Goal: Transaction & Acquisition: Book appointment/travel/reservation

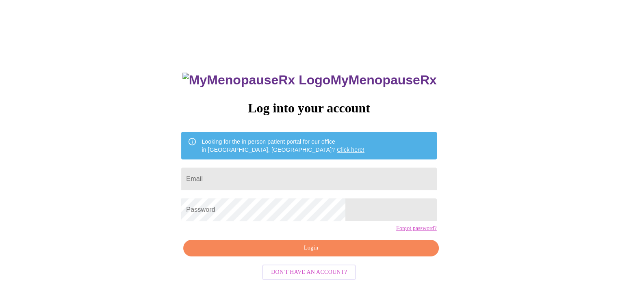
drag, startPoint x: 0, startPoint y: 0, endPoint x: 249, endPoint y: 179, distance: 306.5
click at [249, 179] on input "Email" at bounding box center [308, 179] width 255 height 23
type input "[EMAIL_ADDRESS][DOMAIN_NAME]"
click at [396, 232] on link "Forgot password?" at bounding box center [416, 228] width 41 height 6
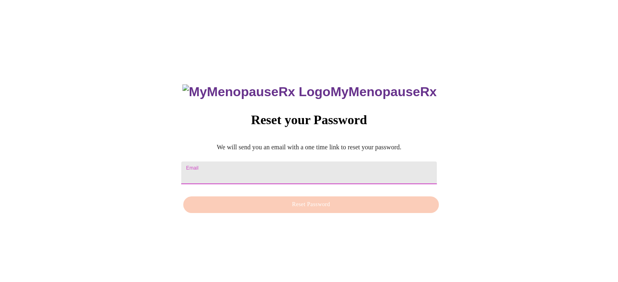
click at [304, 165] on input "Email" at bounding box center [308, 173] width 255 height 23
type input "[EMAIL_ADDRESS][DOMAIN_NAME]"
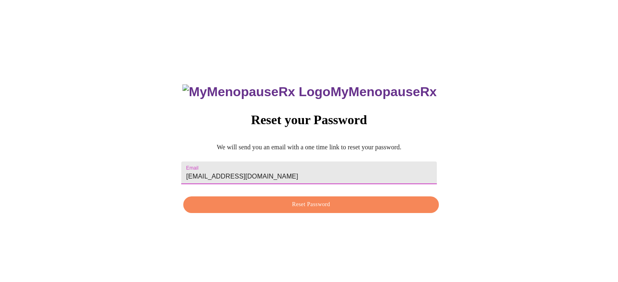
click at [293, 212] on button "Reset Password" at bounding box center [310, 205] width 255 height 17
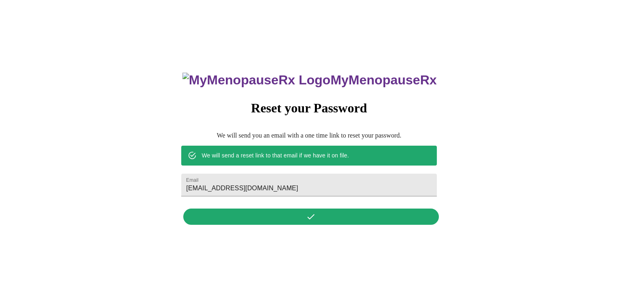
click at [309, 214] on div "MyMenopauseRx Reset your Password We will send you an email with a one time lin…" at bounding box center [308, 144] width 271 height 169
click at [310, 73] on h3 "MyMenopauseRx" at bounding box center [309, 80] width 254 height 15
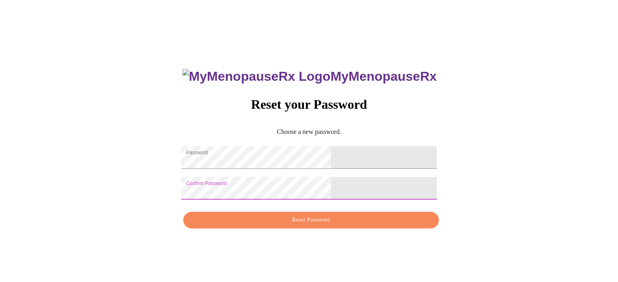
click at [307, 225] on span "Reset Password" at bounding box center [311, 220] width 236 height 10
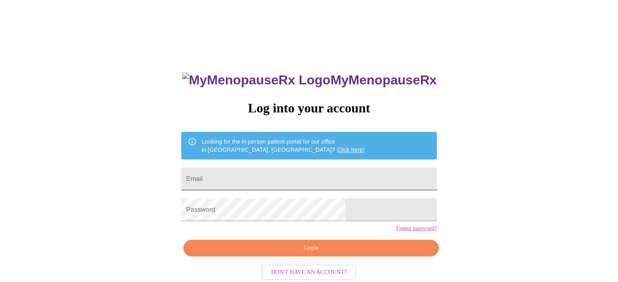
click at [270, 174] on input "Email" at bounding box center [308, 179] width 255 height 23
type input "[EMAIL_ADDRESS][DOMAIN_NAME]"
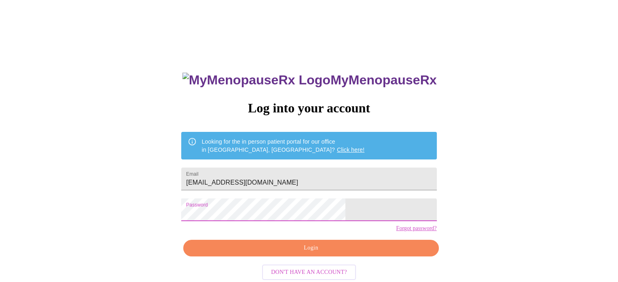
click at [314, 257] on button "Login" at bounding box center [310, 248] width 255 height 17
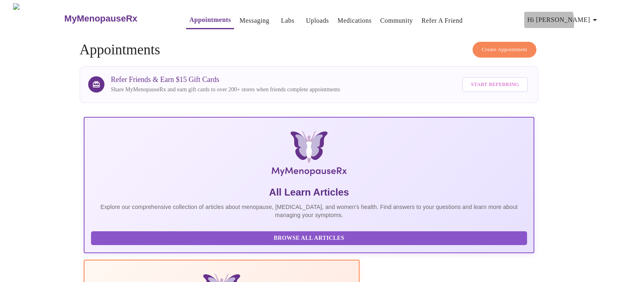
click at [569, 19] on span "Hi [PERSON_NAME]" at bounding box center [563, 19] width 72 height 11
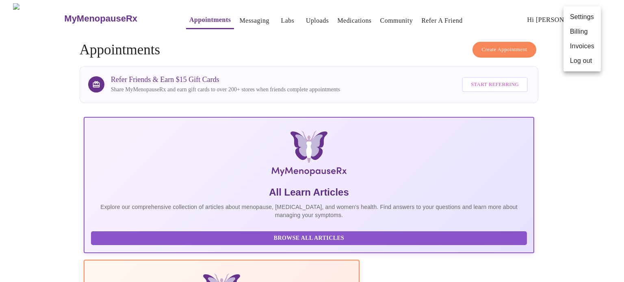
click at [509, 44] on div at bounding box center [312, 141] width 624 height 282
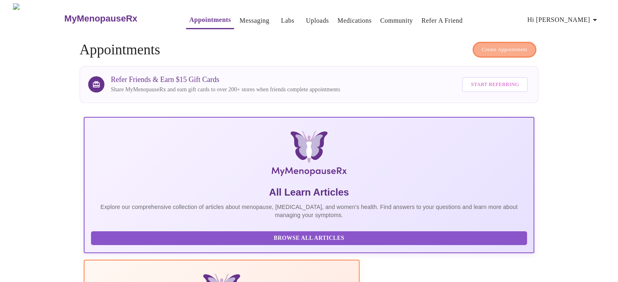
click at [509, 45] on span "Create Appointment" at bounding box center [504, 49] width 45 height 9
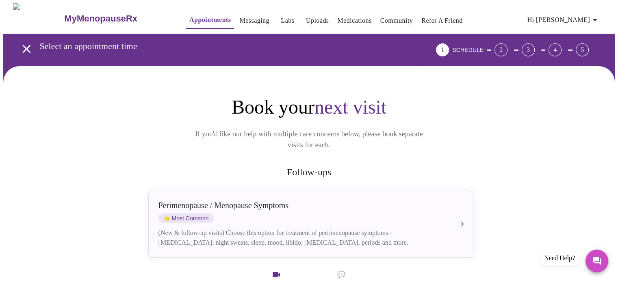
click at [239, 16] on link "Messaging" at bounding box center [254, 20] width 30 height 11
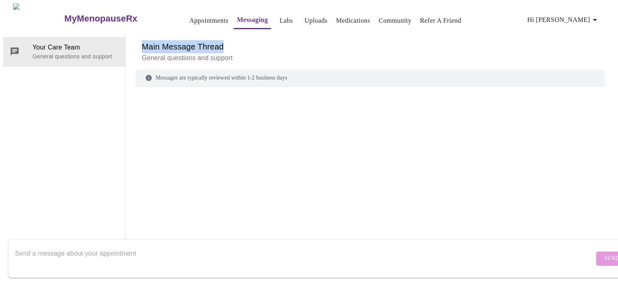
drag, startPoint x: 270, startPoint y: 12, endPoint x: 65, endPoint y: 11, distance: 204.7
click at [65, 11] on div "MyMenopauseRx Appointments Messaging Labs Uploads Medications Community Refer a…" at bounding box center [308, 126] width 611 height 247
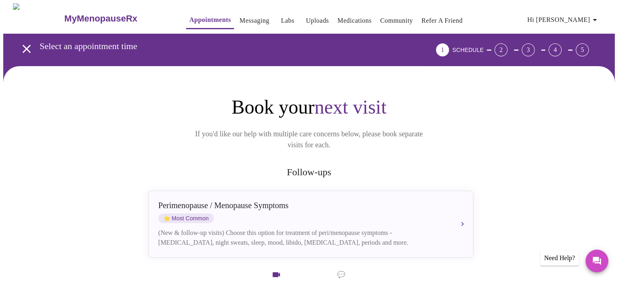
click at [281, 17] on link "Labs" at bounding box center [287, 20] width 13 height 11
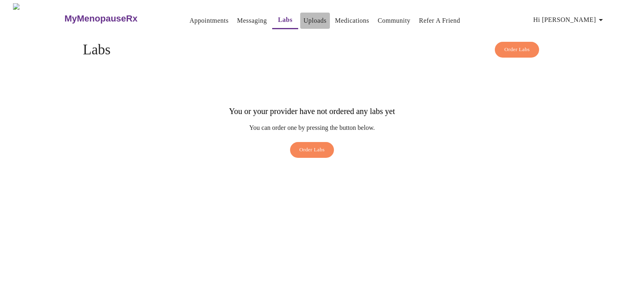
click at [303, 16] on link "Uploads" at bounding box center [314, 20] width 23 height 11
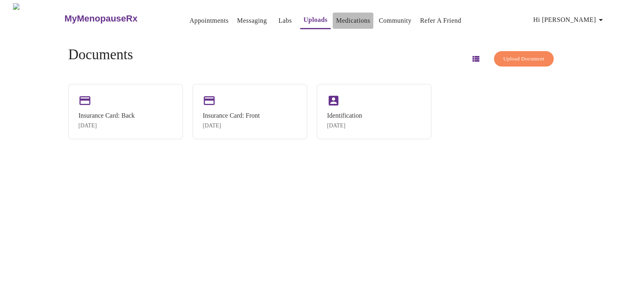
click at [346, 15] on link "Medications" at bounding box center [353, 20] width 34 height 11
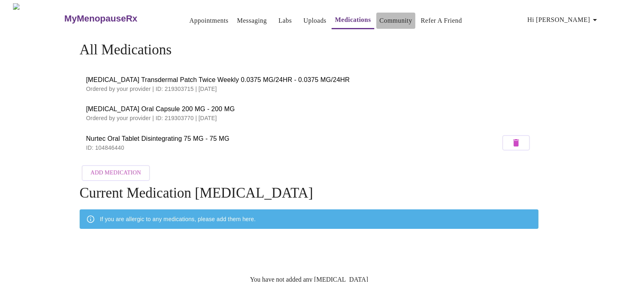
click at [392, 15] on link "Community" at bounding box center [395, 20] width 33 height 11
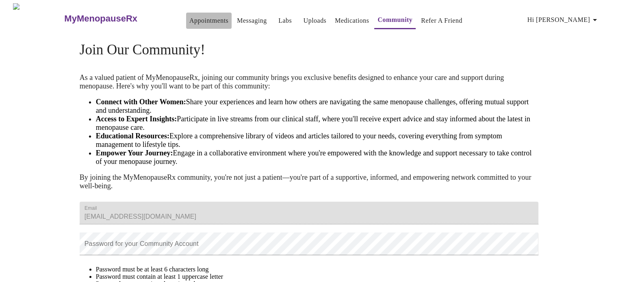
click at [189, 15] on link "Appointments" at bounding box center [208, 20] width 39 height 11
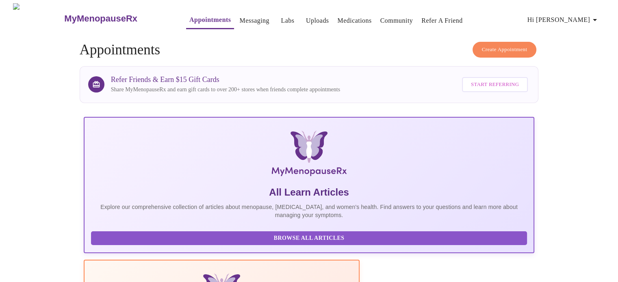
click at [492, 45] on span "Create Appointment" at bounding box center [504, 49] width 45 height 9
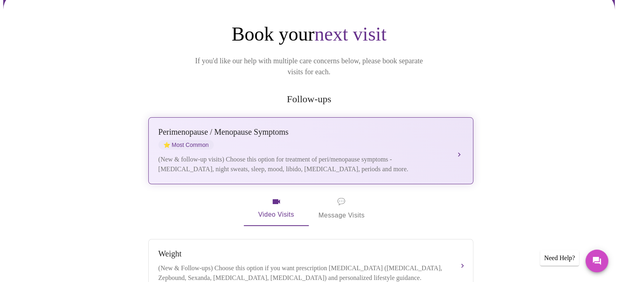
scroll to position [75, 0]
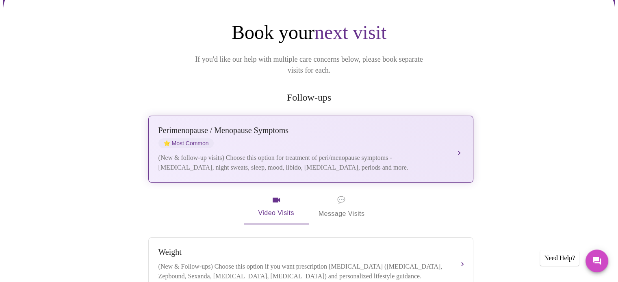
click at [279, 135] on div "[MEDICAL_DATA] / Menopause Symptoms ⭐ Most Common" at bounding box center [302, 137] width 288 height 22
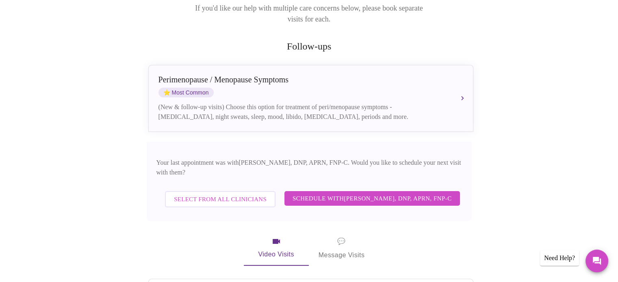
scroll to position [137, 0]
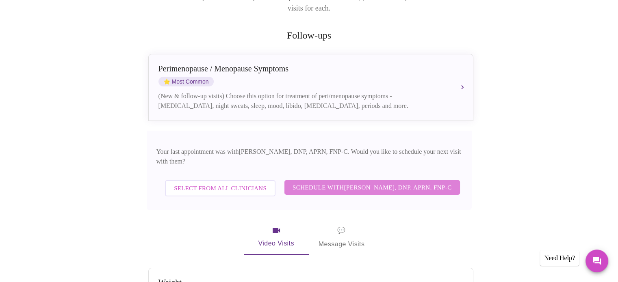
click at [359, 182] on span "Schedule with [PERSON_NAME], DNP, APRN, FNP-C" at bounding box center [371, 187] width 159 height 11
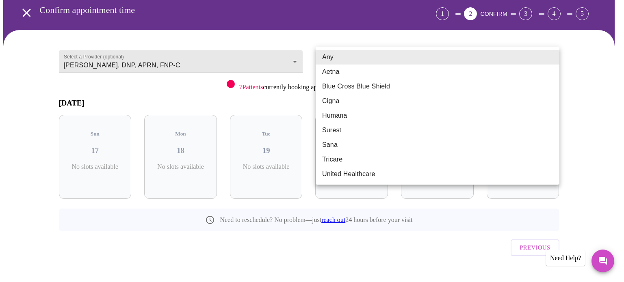
click at [552, 62] on body "MyMenopauseRx Appointments Messaging Labs Uploads Medications Community Refer a…" at bounding box center [311, 132] width 617 height 330
click at [552, 62] on li "Any" at bounding box center [438, 57] width 244 height 15
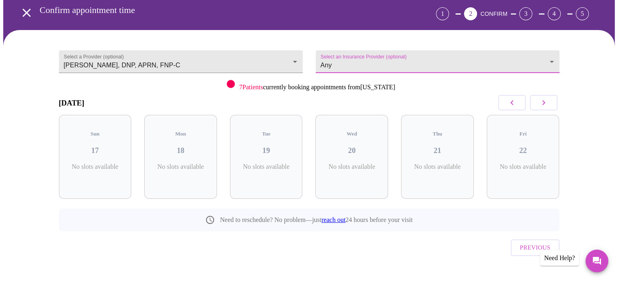
click at [543, 104] on icon "button" at bounding box center [543, 102] width 3 height 5
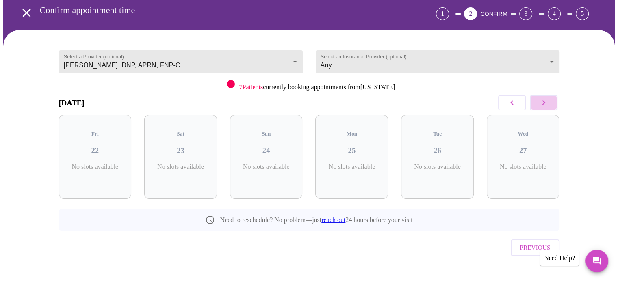
click at [543, 104] on icon "button" at bounding box center [543, 102] width 3 height 5
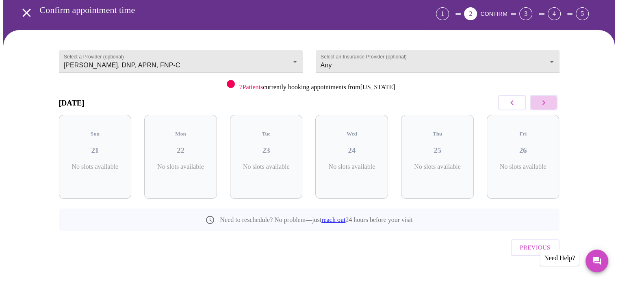
click at [543, 104] on icon "button" at bounding box center [543, 102] width 3 height 5
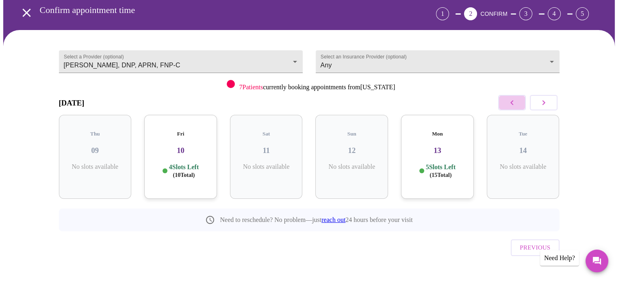
click at [511, 101] on icon "button" at bounding box center [511, 102] width 3 height 5
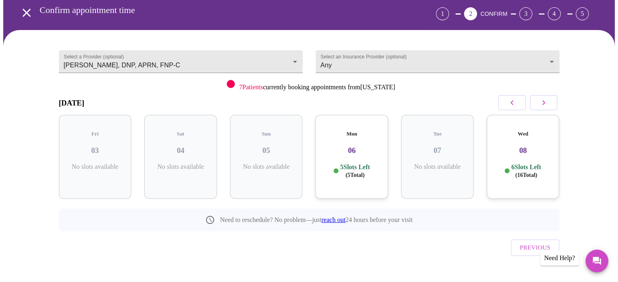
click at [347, 146] on h3 "06" at bounding box center [352, 150] width 60 height 9
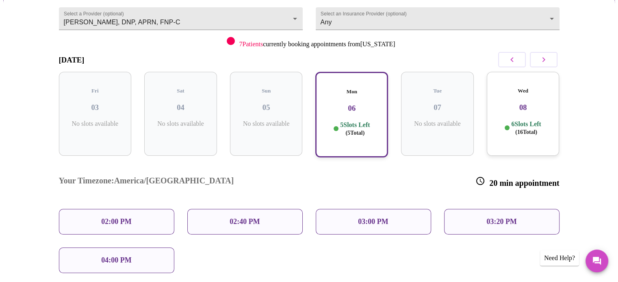
scroll to position [88, 0]
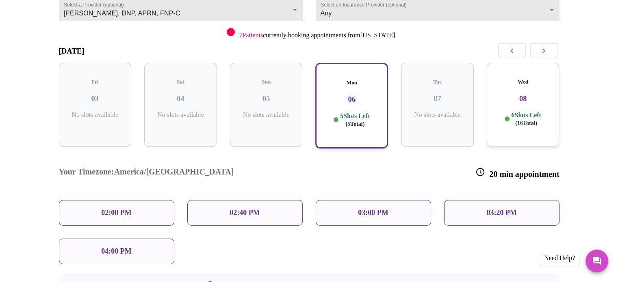
click at [498, 209] on p "03:20 PM" at bounding box center [501, 213] width 30 height 9
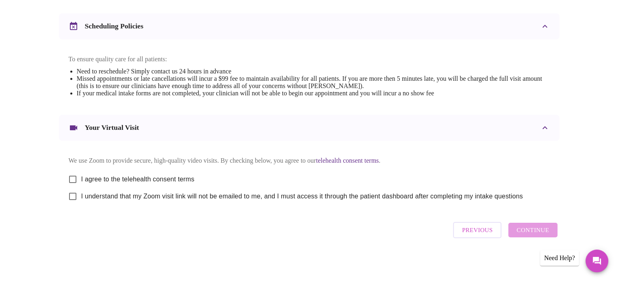
scroll to position [306, 0]
click at [73, 179] on input "I agree to the telehealth consent terms" at bounding box center [72, 179] width 17 height 17
checkbox input "true"
click at [72, 195] on input "I understand that my Zoom visit link will not be emailed to me, and I must acce…" at bounding box center [72, 196] width 17 height 17
checkbox input "true"
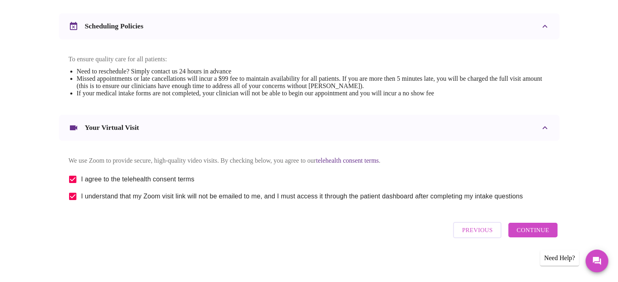
click at [528, 234] on span "Continue" at bounding box center [532, 230] width 32 height 11
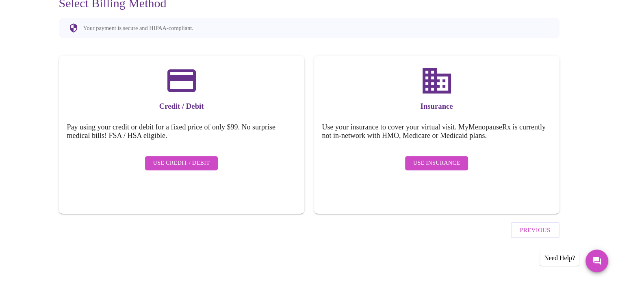
scroll to position [63, 0]
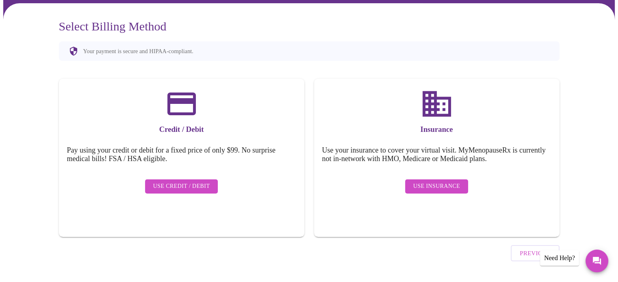
click at [163, 182] on span "Use Credit / Debit" at bounding box center [181, 187] width 57 height 10
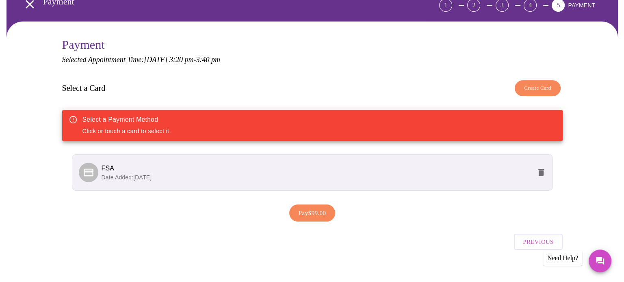
scroll to position [45, 0]
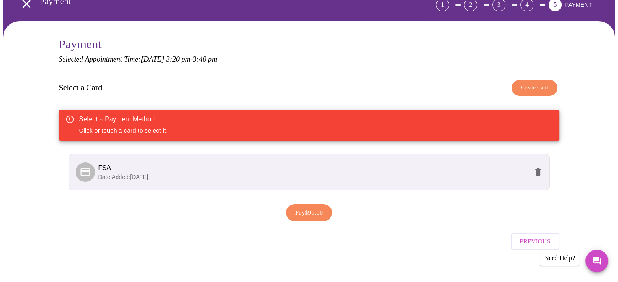
click at [145, 174] on span "Date Added: [DATE]" at bounding box center [123, 177] width 50 height 6
click at [201, 164] on span "FSA" at bounding box center [313, 168] width 430 height 10
click at [237, 78] on div "Select a Card Create Card" at bounding box center [309, 88] width 500 height 24
click at [104, 169] on span "FSA" at bounding box center [104, 168] width 13 height 7
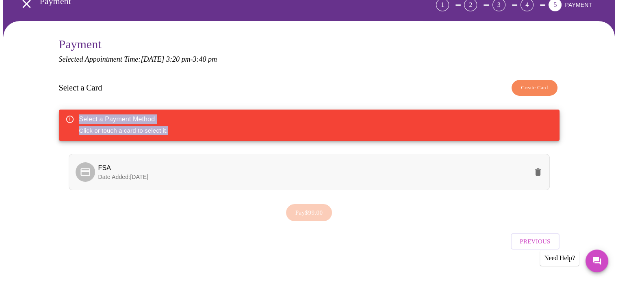
drag, startPoint x: 149, startPoint y: 91, endPoint x: 87, endPoint y: 173, distance: 103.3
click at [87, 173] on div "Select a Card Create Card Select a Payment Method Click or touch a card to sele…" at bounding box center [309, 138] width 500 height 124
click at [87, 173] on icon at bounding box center [84, 172] width 9 height 8
click at [92, 169] on div at bounding box center [85, 171] width 19 height 19
click at [32, 186] on div "Payment Selected Appointment Time: [DATE] 3:20 pm - 3:40 pm Select a Card Creat…" at bounding box center [308, 155] width 611 height 269
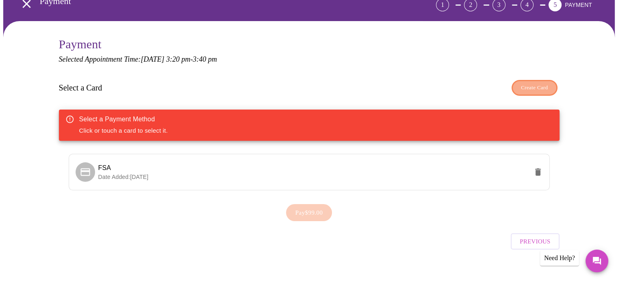
click at [526, 84] on span "Create Card" at bounding box center [534, 87] width 27 height 9
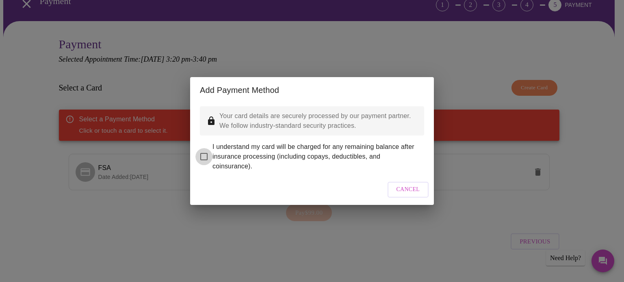
click at [203, 150] on input "I understand my card will be charged for any remaining balance after insurance …" at bounding box center [203, 156] width 17 height 17
checkbox input "true"
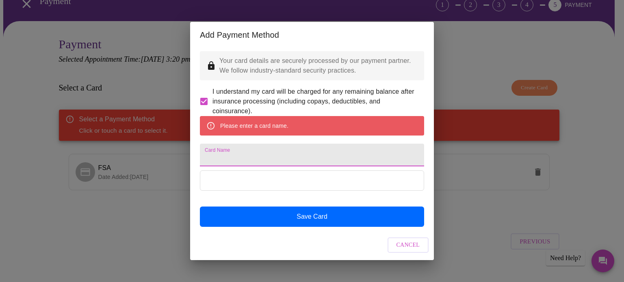
click at [271, 154] on input "Card Name" at bounding box center [312, 155] width 224 height 23
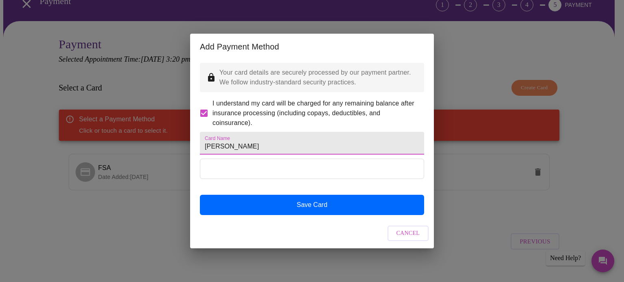
type input "[PERSON_NAME]"
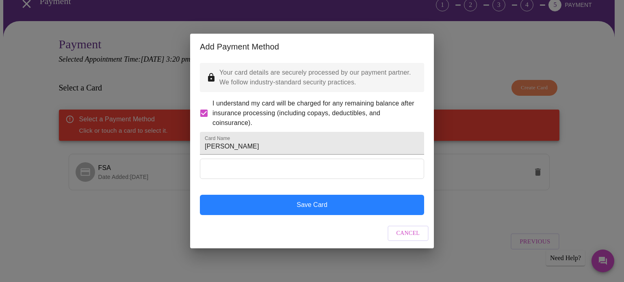
click at [288, 215] on button "Save Card" at bounding box center [312, 205] width 224 height 20
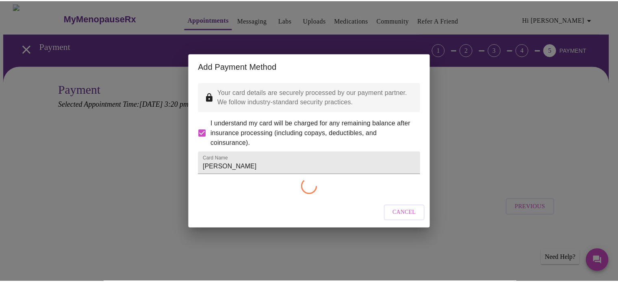
scroll to position [0, 0]
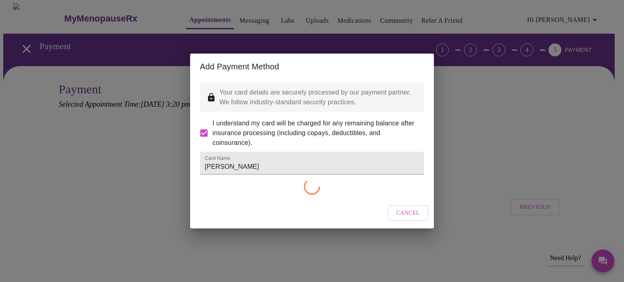
checkbox input "false"
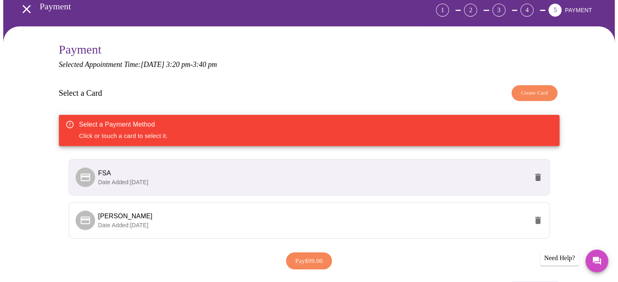
scroll to position [71, 0]
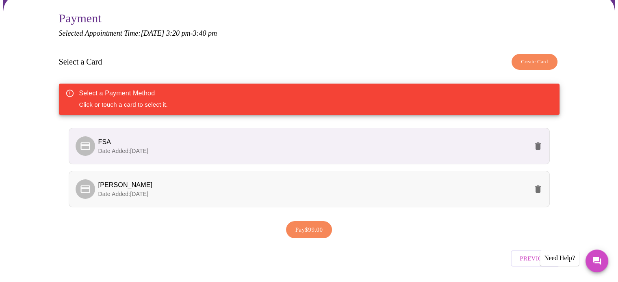
click at [166, 191] on p "Date Added: [DATE]" at bounding box center [313, 194] width 430 height 8
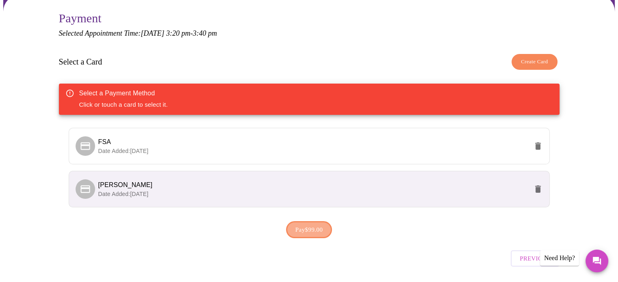
click at [316, 230] on span "Pay $99.00" at bounding box center [309, 230] width 28 height 11
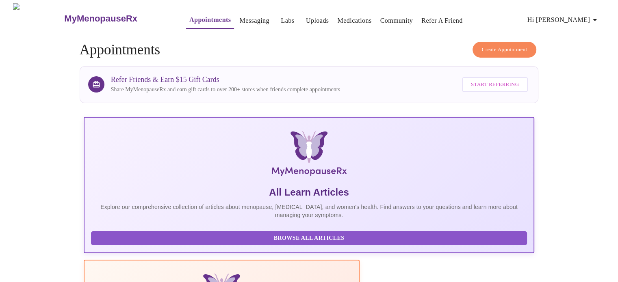
click at [587, 19] on span "Hi [PERSON_NAME]" at bounding box center [563, 19] width 72 height 11
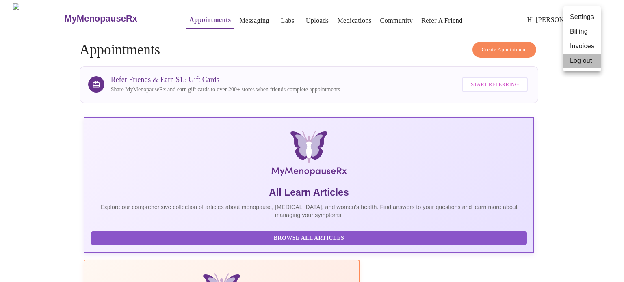
click at [578, 59] on li "Log out" at bounding box center [581, 61] width 37 height 15
